Goal: Complete application form: Complete application form

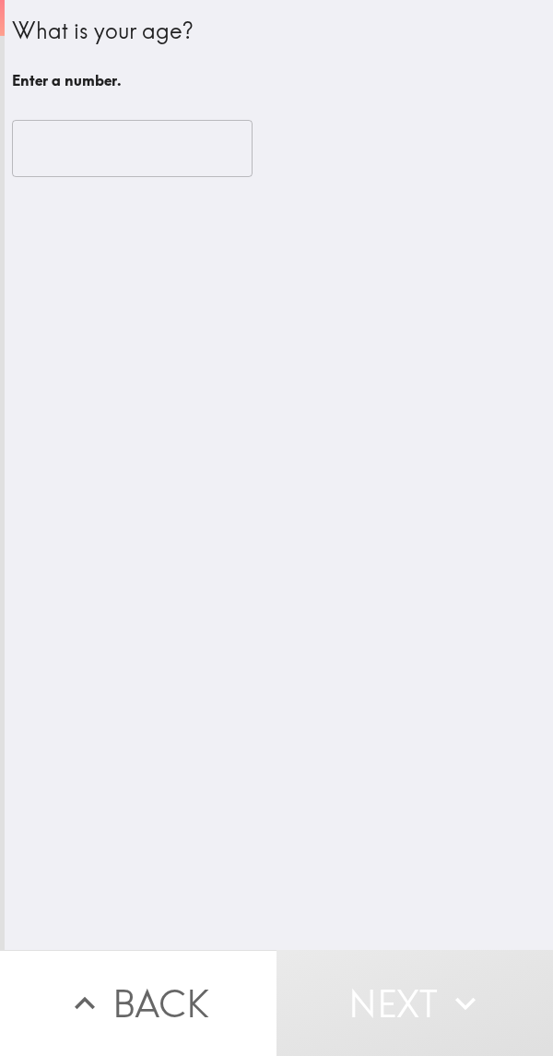
click at [88, 145] on input "number" at bounding box center [132, 148] width 241 height 57
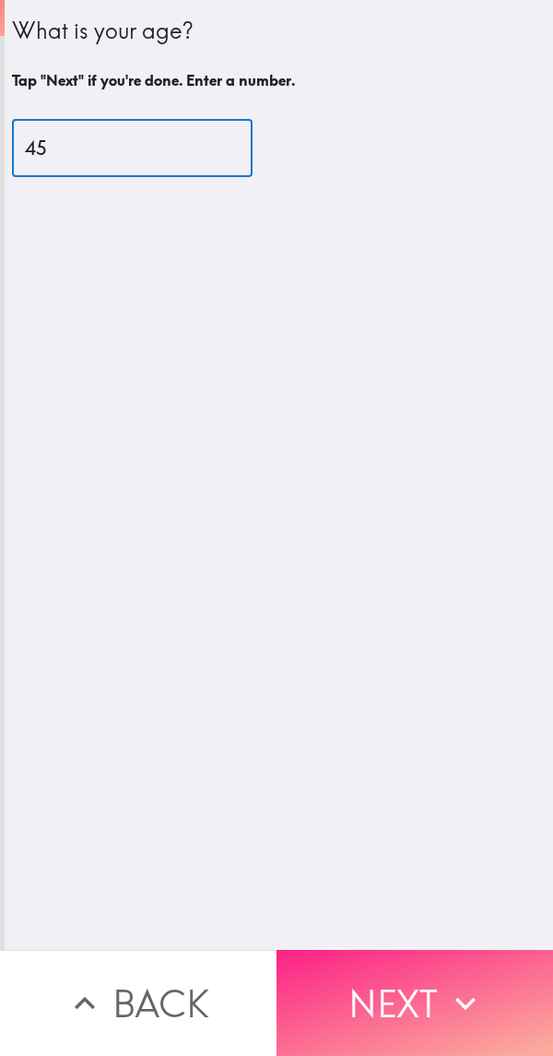
type input "45"
click at [409, 986] on button "Next" at bounding box center [415, 1003] width 277 height 106
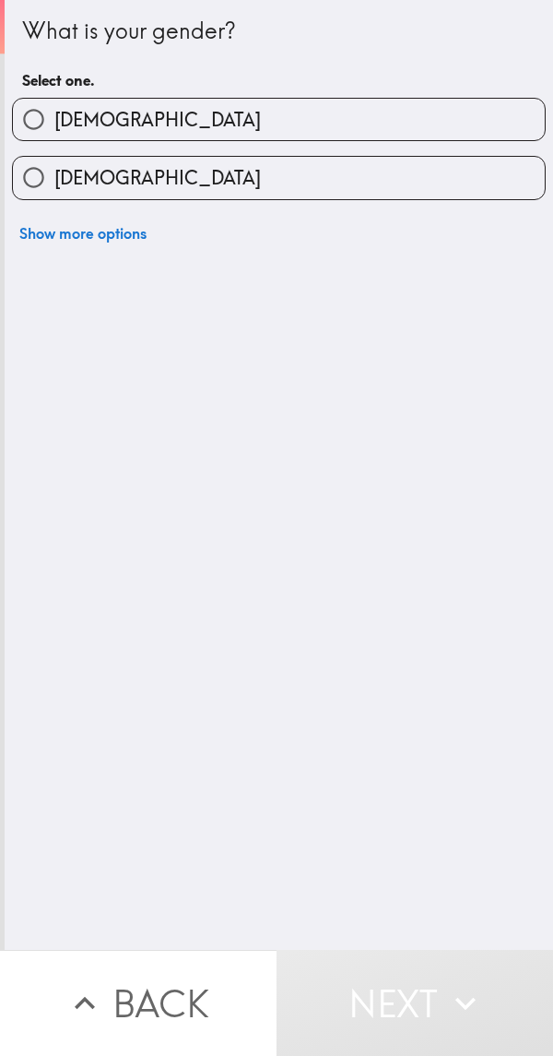
click at [41, 126] on input "[DEMOGRAPHIC_DATA]" at bounding box center [34, 120] width 42 height 42
radio input "true"
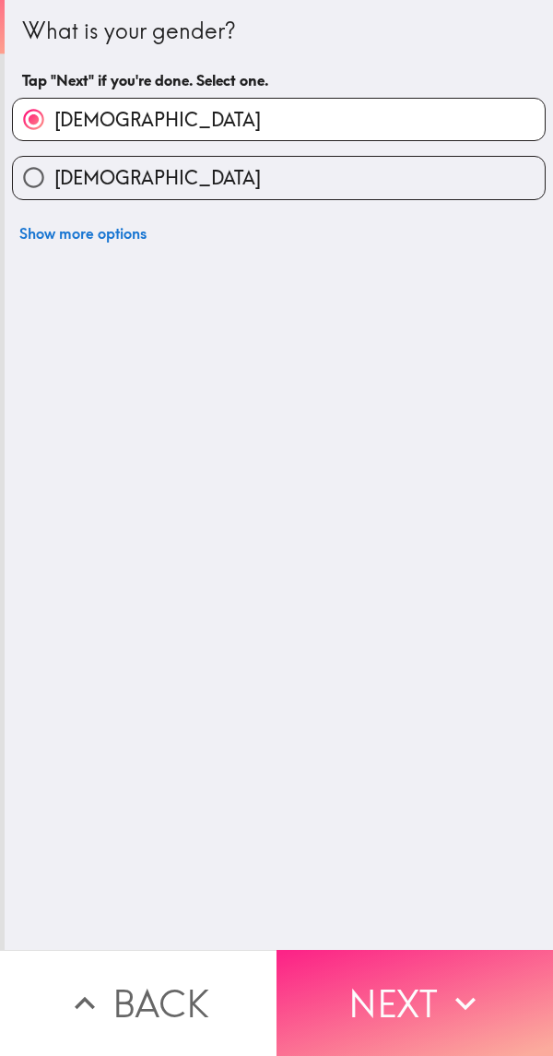
click at [432, 990] on button "Next" at bounding box center [415, 1003] width 277 height 106
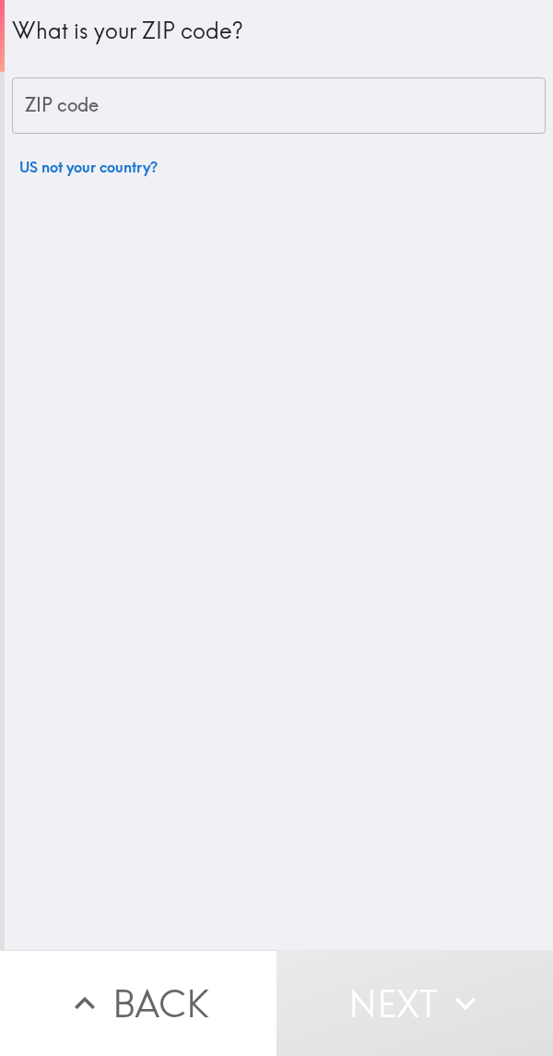
click at [56, 94] on div "ZIP code ZIP code" at bounding box center [279, 105] width 534 height 57
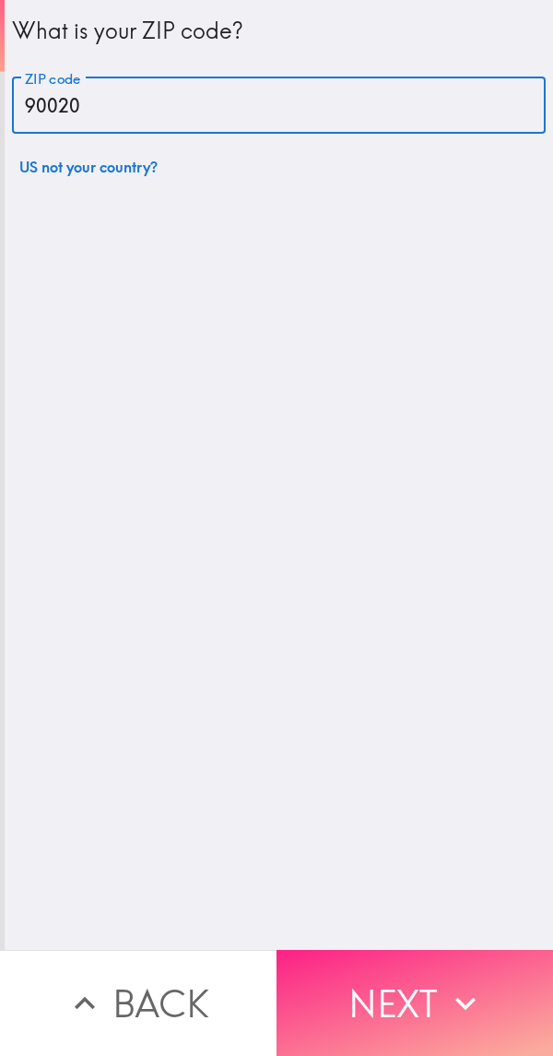
type input "90020"
click at [372, 991] on button "Next" at bounding box center [415, 1003] width 277 height 106
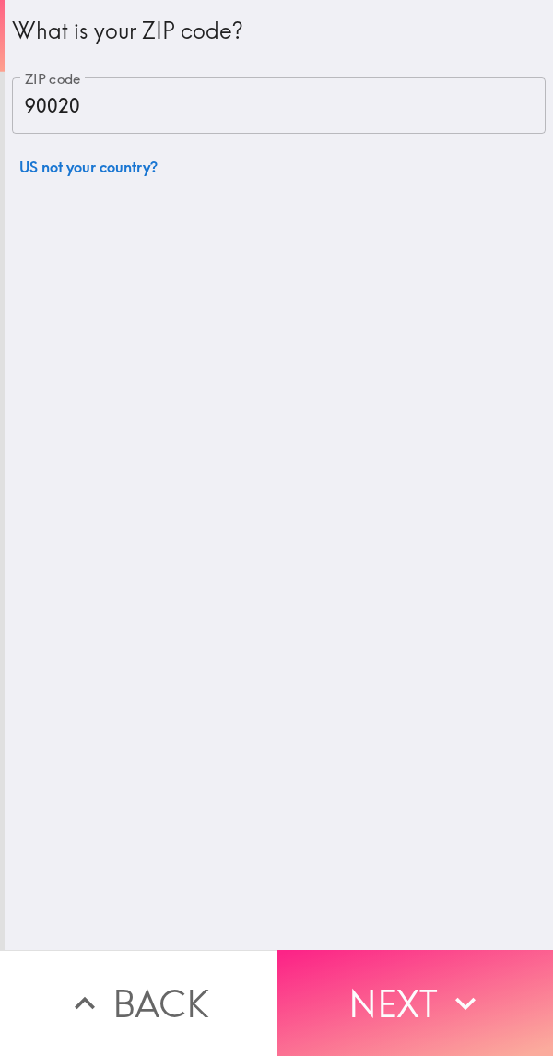
click at [408, 991] on button "Next" at bounding box center [415, 1003] width 277 height 106
